Goal: Download file/media

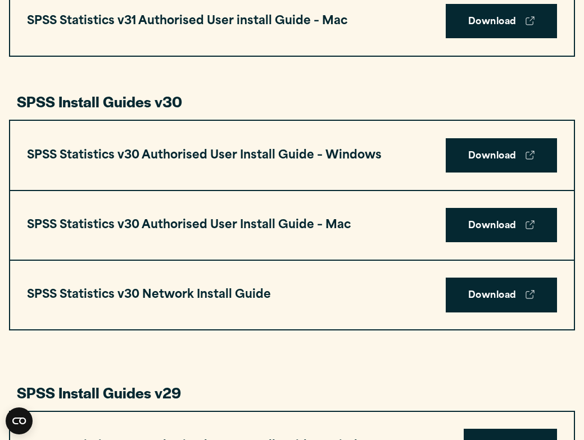
scroll to position [515, 0]
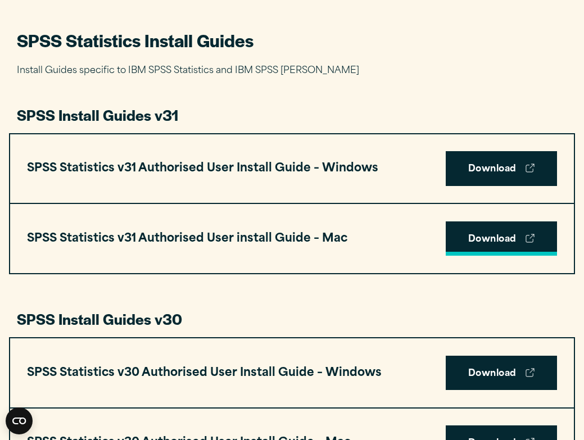
click at [461, 239] on link "Download" at bounding box center [501, 239] width 111 height 35
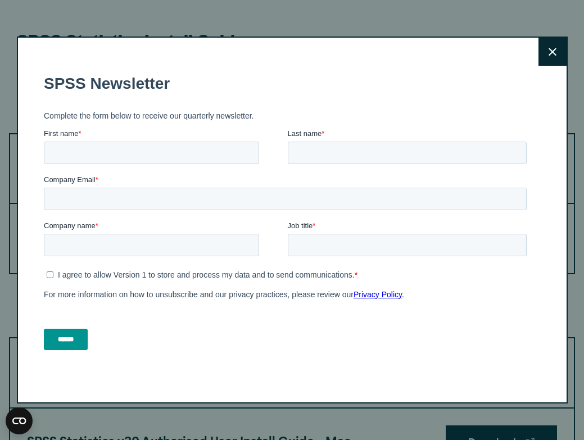
click at [547, 49] on button "Close" at bounding box center [553, 52] width 28 height 28
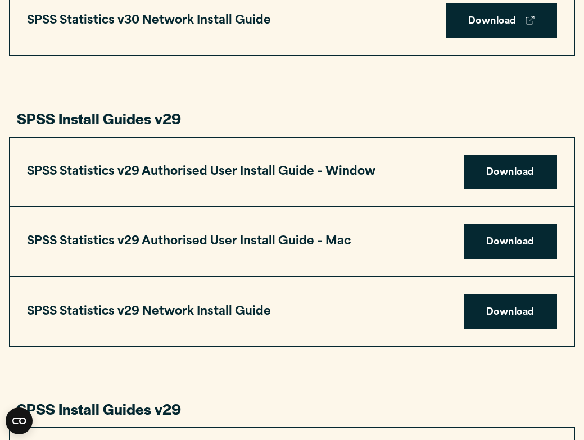
scroll to position [771, 0]
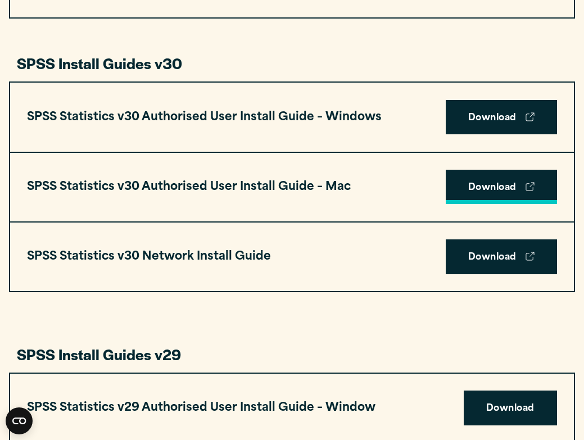
click at [468, 182] on link "Download" at bounding box center [501, 187] width 111 height 35
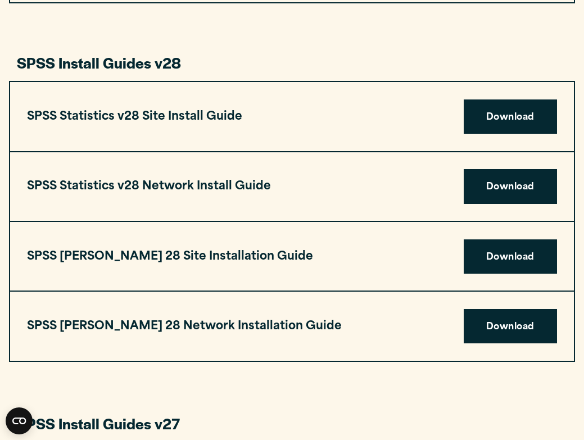
scroll to position [1348, 0]
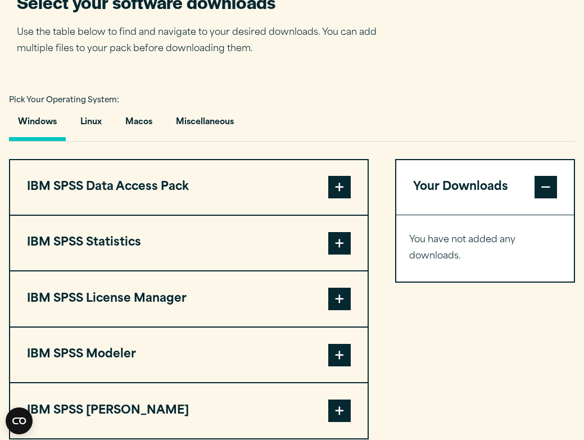
scroll to position [738, 0]
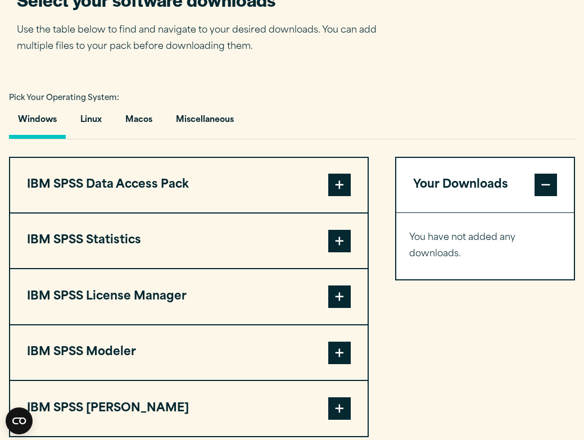
click at [345, 240] on span at bounding box center [339, 241] width 22 height 22
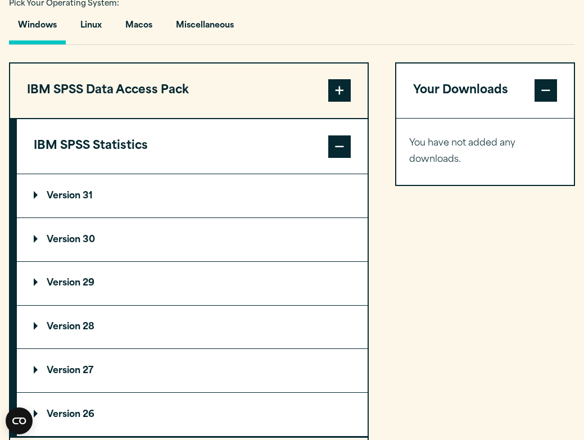
scroll to position [922, 0]
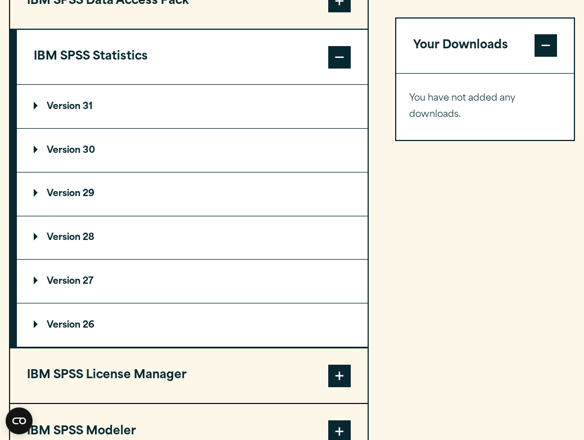
click at [72, 111] on p "Version 31" at bounding box center [63, 106] width 59 height 9
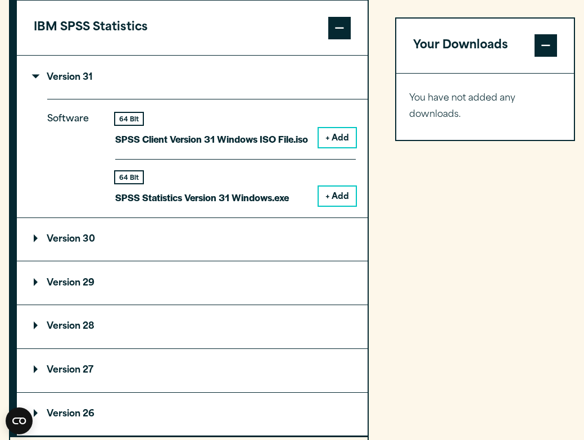
scroll to position [976, 0]
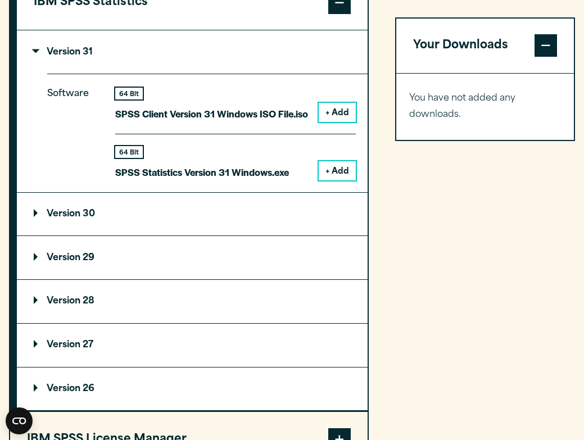
click at [85, 215] on p "Version 30" at bounding box center [64, 214] width 61 height 9
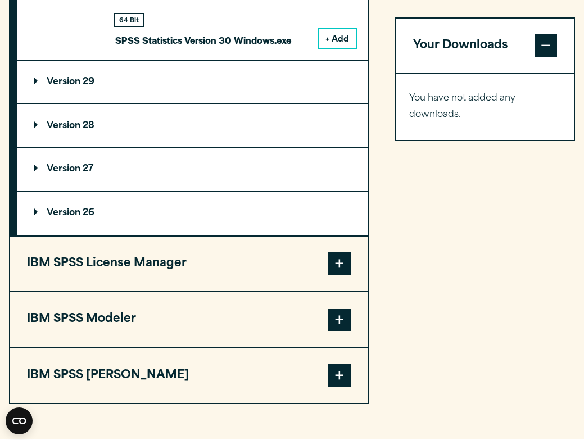
scroll to position [1243, 0]
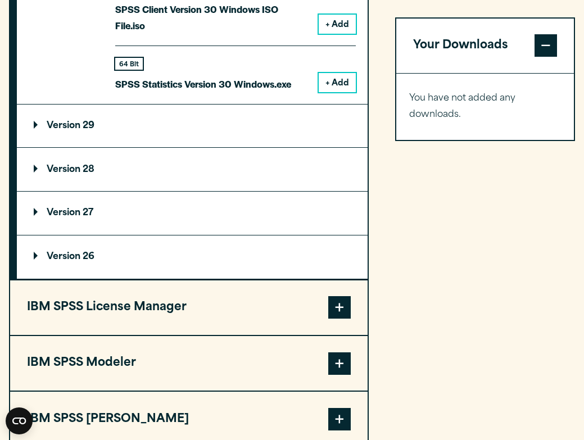
click at [83, 121] on p "Version 29" at bounding box center [64, 125] width 61 height 9
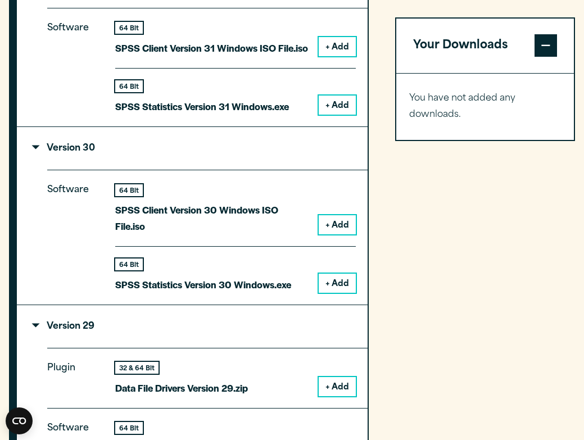
scroll to position [651, 0]
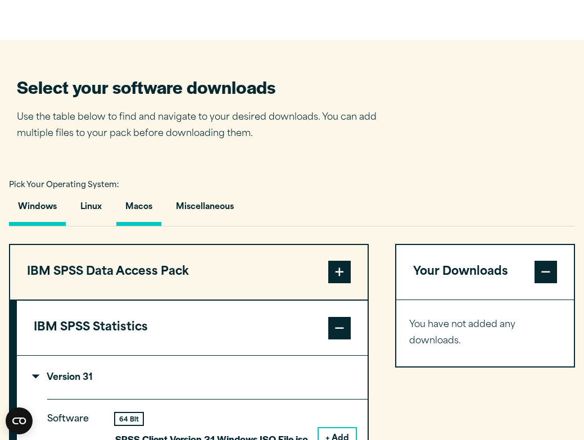
click at [138, 209] on button "Macos" at bounding box center [138, 210] width 45 height 32
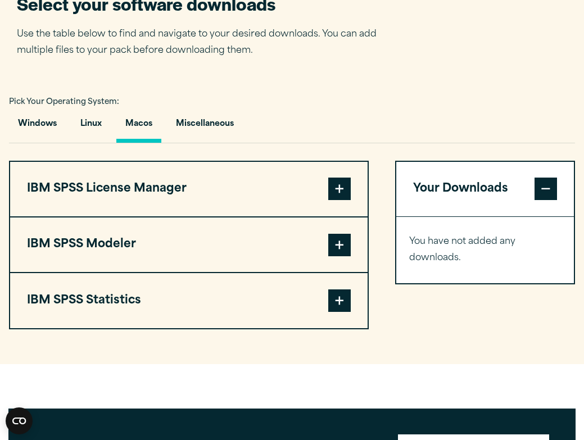
scroll to position [736, 0]
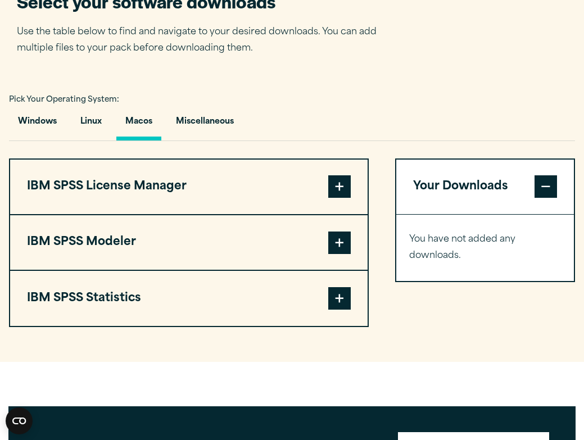
click at [336, 294] on span at bounding box center [339, 298] width 22 height 22
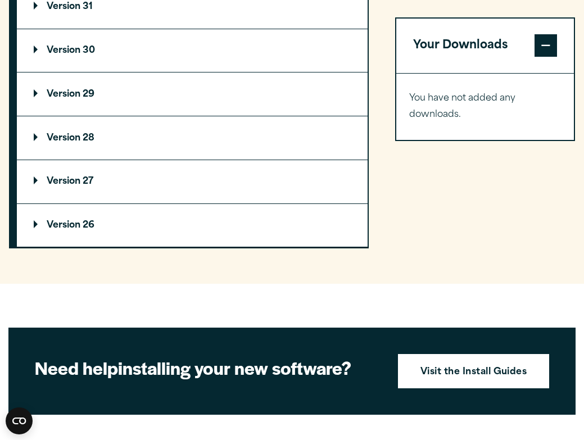
scroll to position [1033, 0]
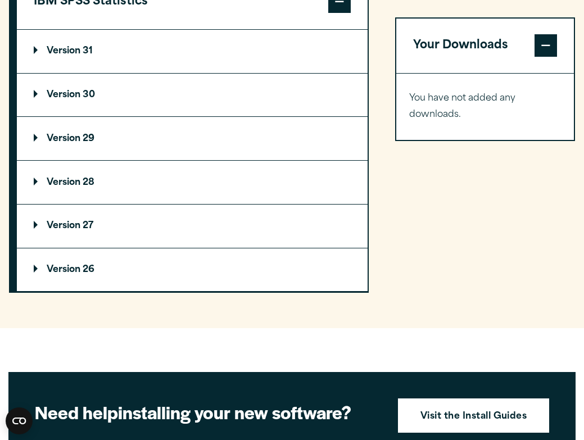
click at [79, 55] on p "Version 31" at bounding box center [63, 51] width 59 height 9
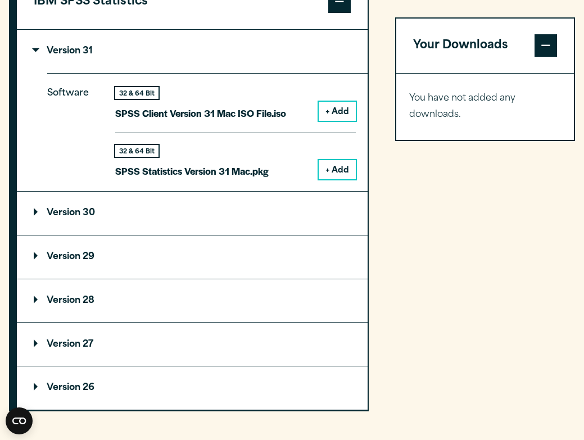
click at [231, 118] on p "SPSS Client Version 31 Mac ISO File.iso" at bounding box center [200, 113] width 171 height 16
click at [146, 98] on div "32 & 64 Bit" at bounding box center [136, 93] width 43 height 12
click at [328, 111] on button "+ Add" at bounding box center [337, 111] width 37 height 19
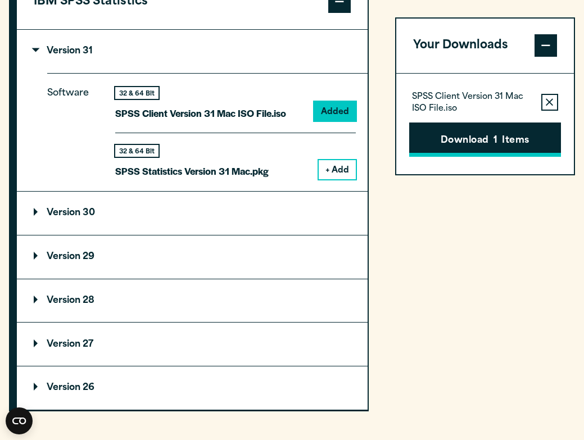
click at [440, 138] on button "Download 1 Items" at bounding box center [485, 140] width 152 height 35
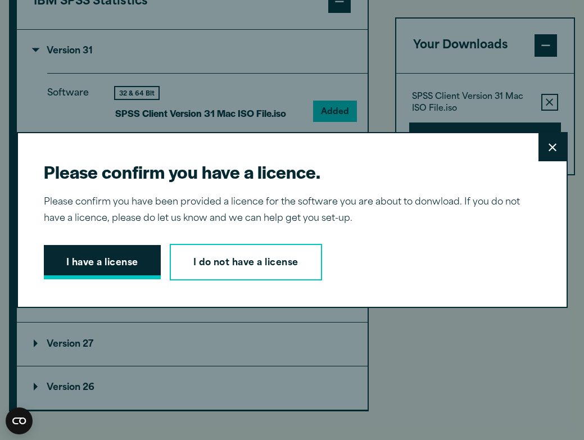
click at [143, 260] on button "I have a license" at bounding box center [102, 262] width 117 height 35
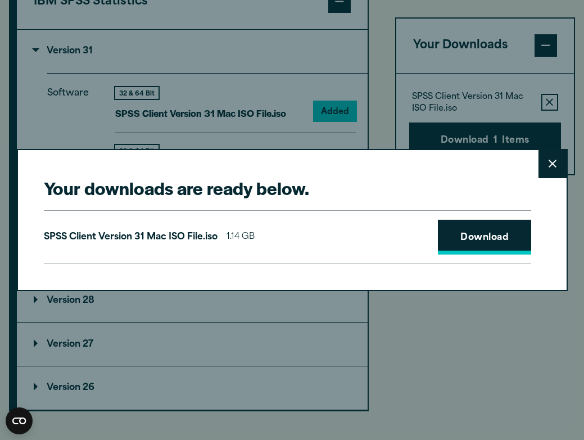
click at [460, 231] on link "Download" at bounding box center [484, 237] width 93 height 35
click at [553, 161] on icon at bounding box center [553, 164] width 8 height 8
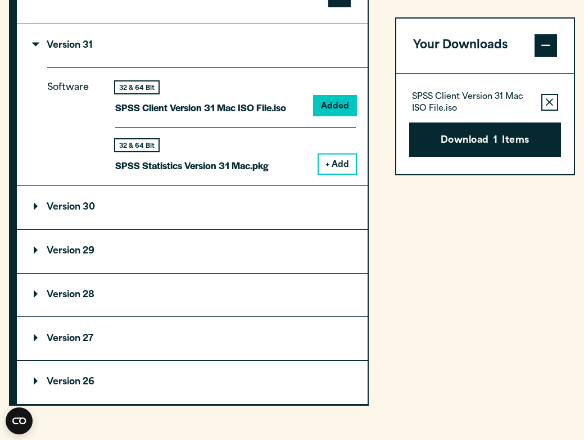
scroll to position [1041, 0]
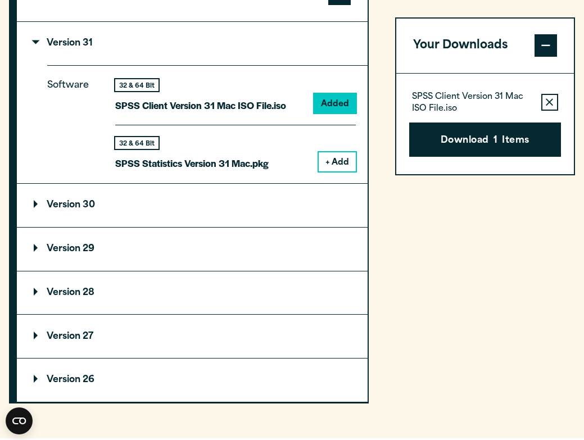
click at [187, 211] on summary "Version 30" at bounding box center [192, 205] width 351 height 43
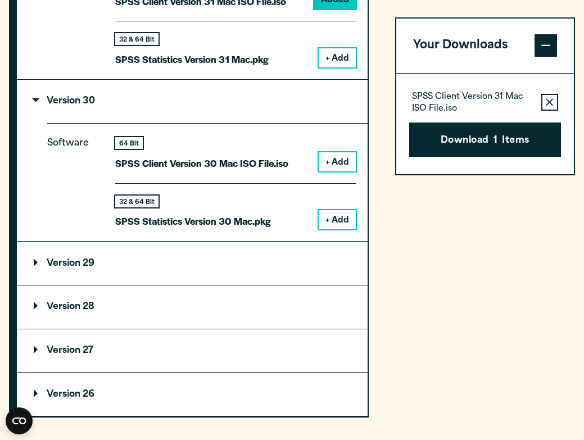
scroll to position [1147, 0]
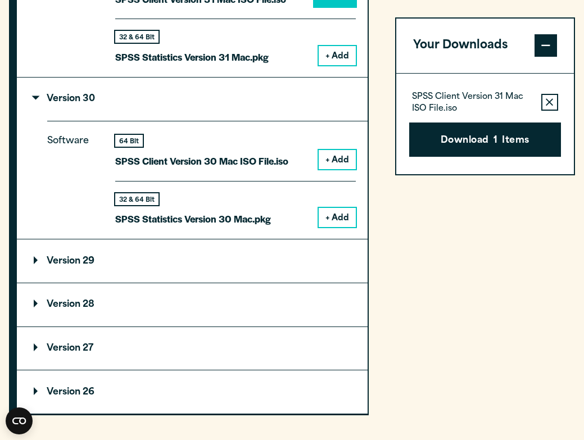
click at [333, 159] on button "+ Add" at bounding box center [337, 159] width 37 height 19
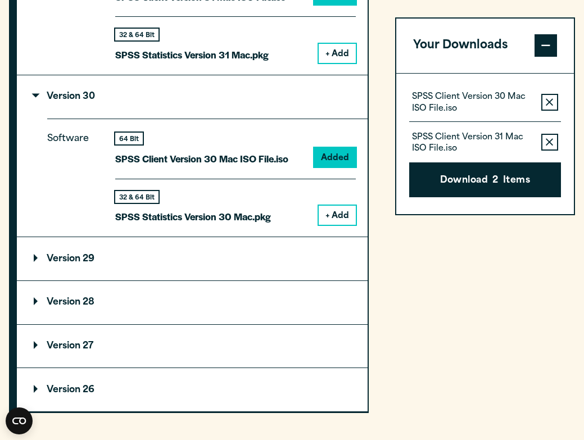
scroll to position [1152, 0]
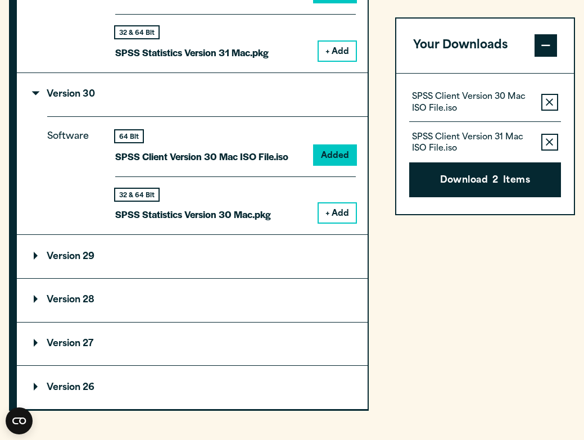
click at [549, 142] on icon "button" at bounding box center [549, 141] width 7 height 7
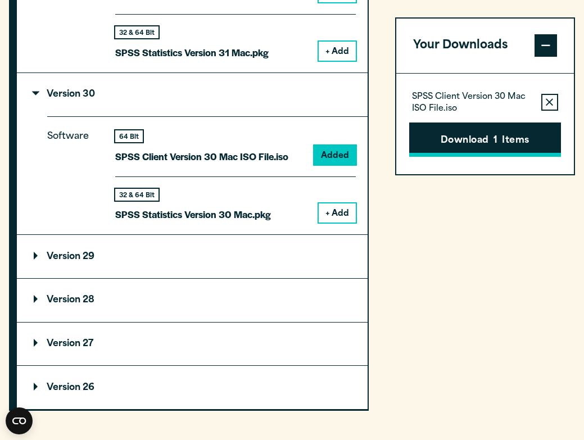
click at [490, 142] on button "Download 1 Items" at bounding box center [485, 140] width 152 height 35
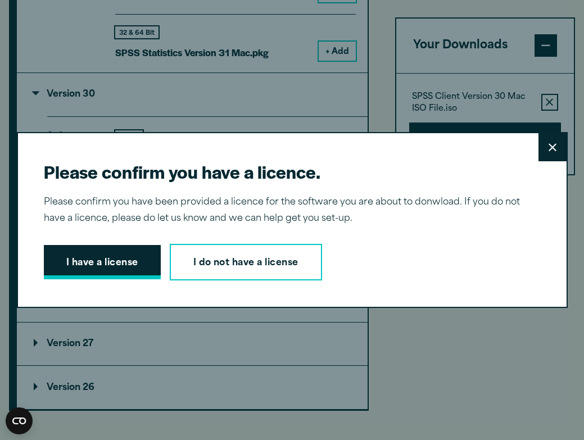
click at [141, 260] on button "I have a license" at bounding box center [102, 262] width 117 height 35
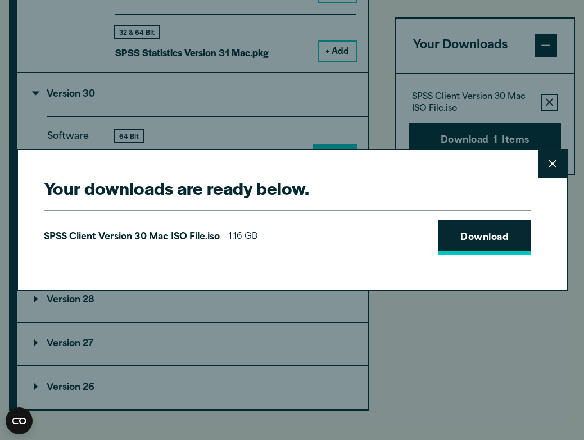
click at [475, 236] on link "Download" at bounding box center [484, 237] width 93 height 35
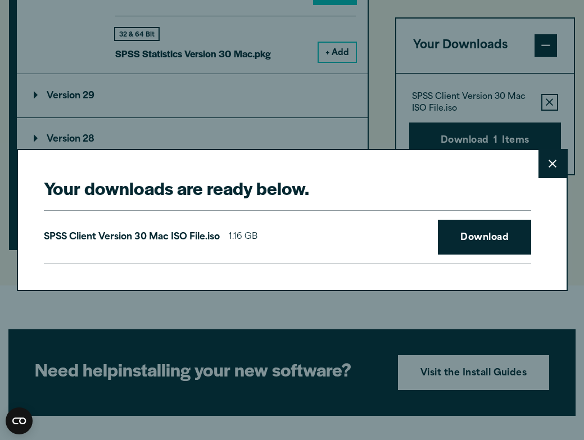
scroll to position [1054, 0]
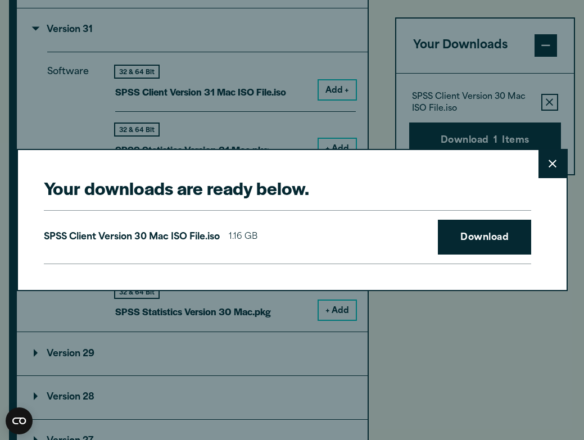
click at [552, 164] on icon at bounding box center [553, 164] width 8 height 8
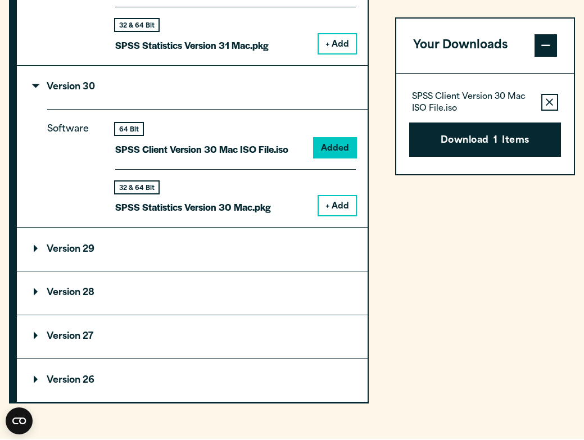
scroll to position [1285, 0]
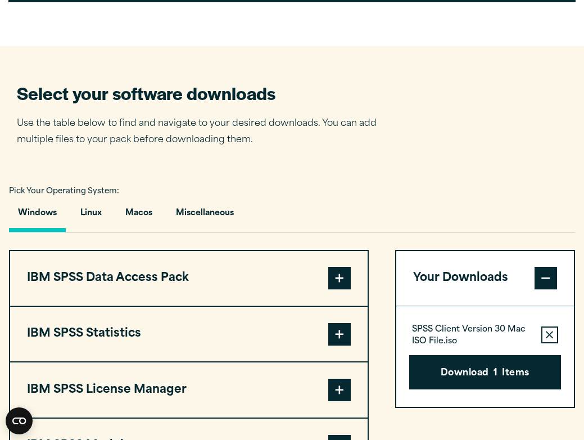
scroll to position [864, 0]
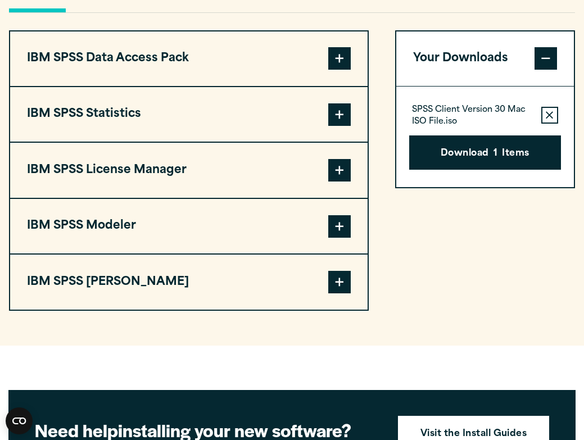
click at [334, 116] on span at bounding box center [339, 114] width 22 height 22
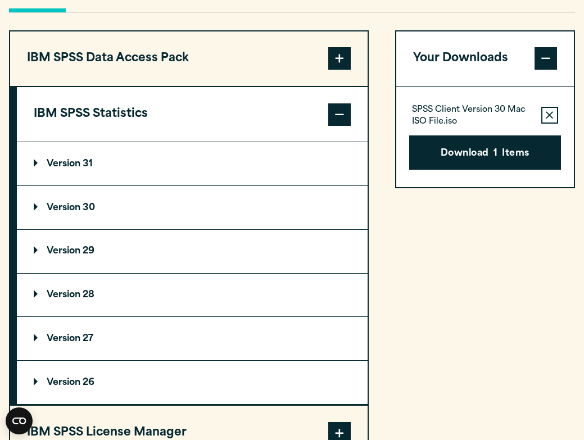
click at [168, 207] on summary "Version 30" at bounding box center [192, 207] width 351 height 43
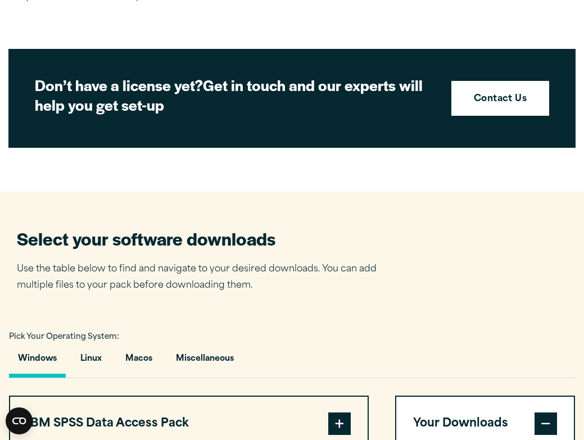
scroll to position [520, 0]
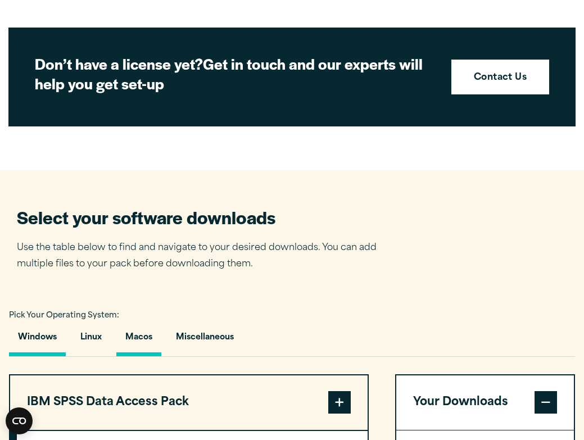
click at [141, 338] on button "Macos" at bounding box center [138, 340] width 45 height 32
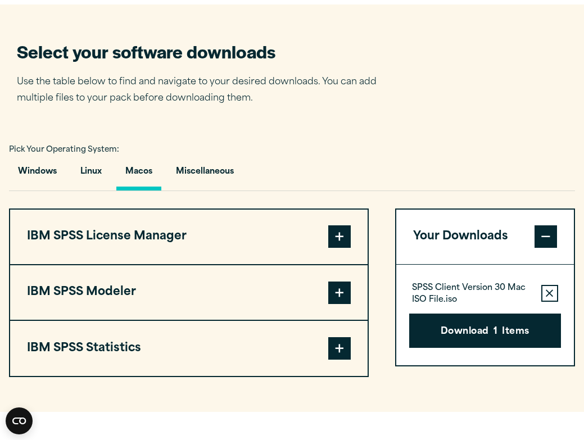
scroll to position [745, 0]
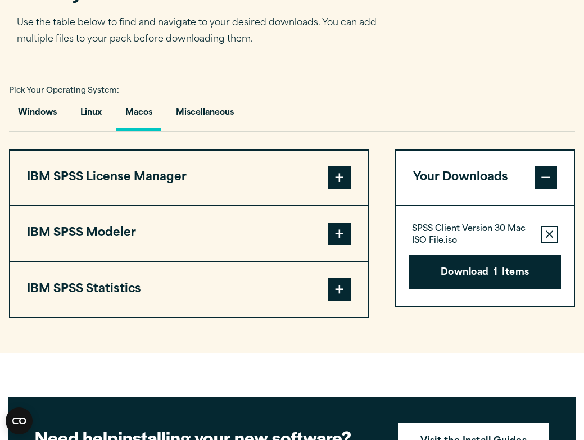
click at [273, 287] on button "IBM SPSS Statistics" at bounding box center [189, 289] width 358 height 55
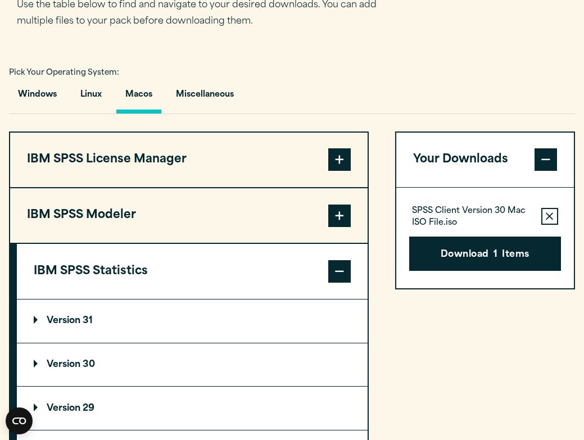
scroll to position [867, 0]
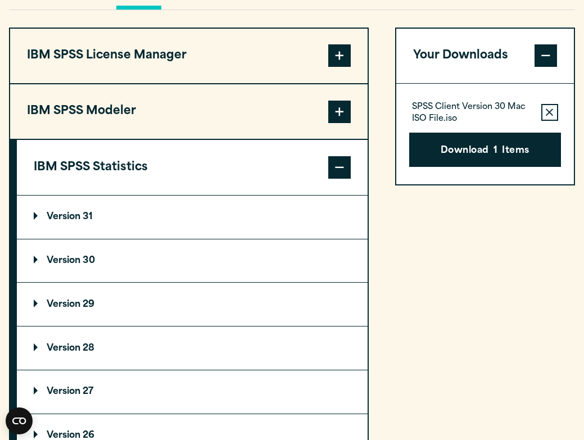
click at [167, 264] on summary "Version 30" at bounding box center [192, 261] width 351 height 43
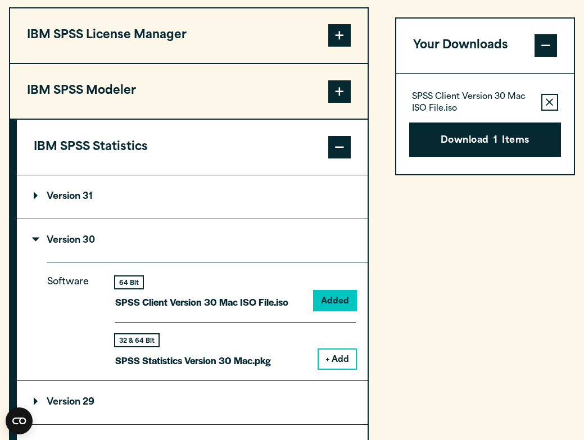
scroll to position [945, 0]
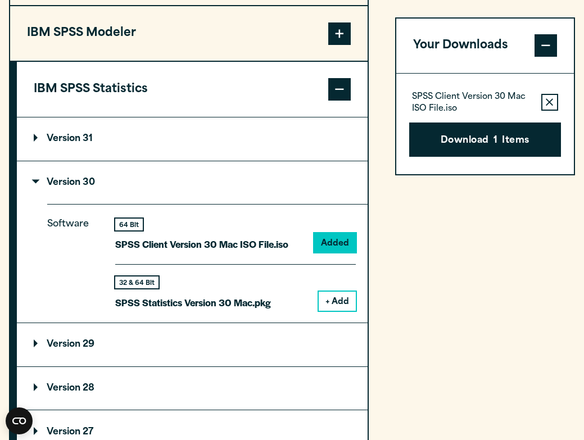
click at [329, 299] on button "+ Add" at bounding box center [337, 301] width 37 height 19
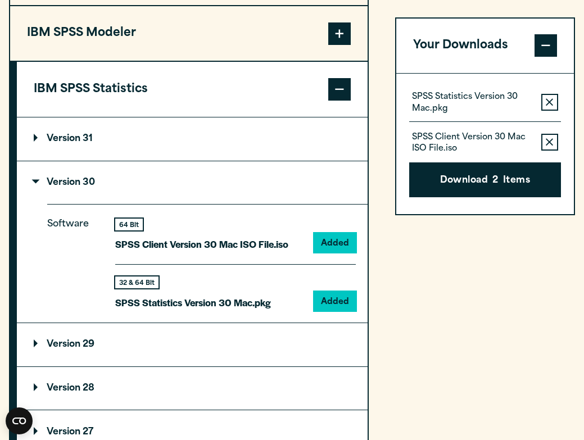
click at [547, 143] on icon "button" at bounding box center [549, 142] width 7 height 8
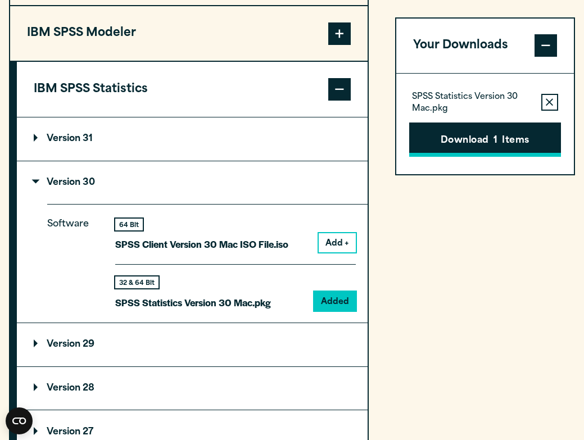
click at [522, 143] on button "Download 1 Items" at bounding box center [485, 140] width 152 height 35
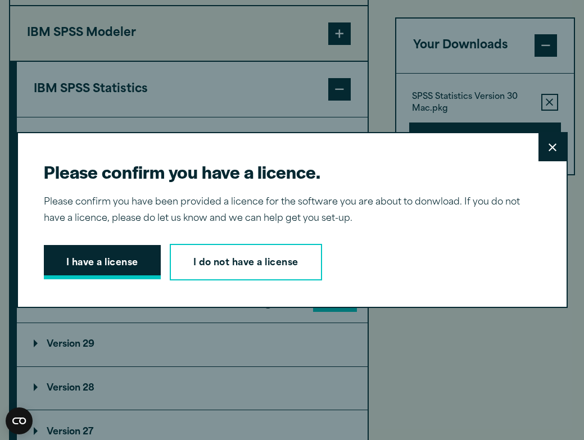
click at [129, 250] on button "I have a license" at bounding box center [102, 262] width 117 height 35
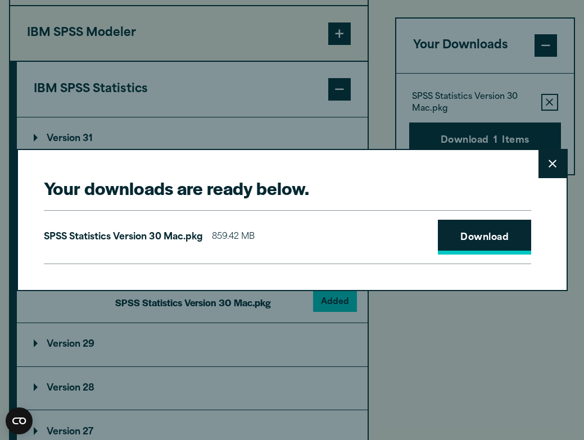
click at [484, 237] on link "Download" at bounding box center [484, 237] width 93 height 35
click at [210, 88] on div "Your downloads are ready below. Close SPSS Statistics Version 30 Mac.pkg 859.42…" at bounding box center [292, 220] width 584 height 440
